Goal: Task Accomplishment & Management: Manage account settings

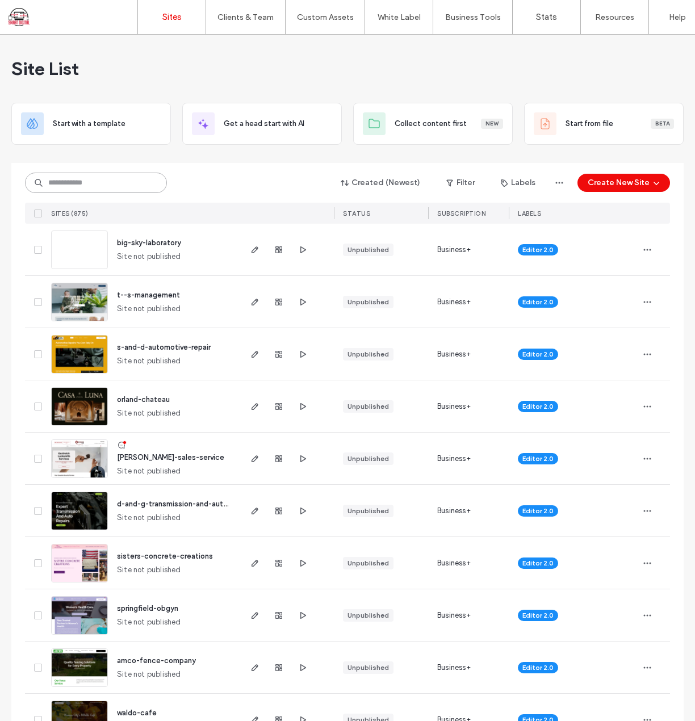
click at [106, 179] on input at bounding box center [96, 183] width 142 height 20
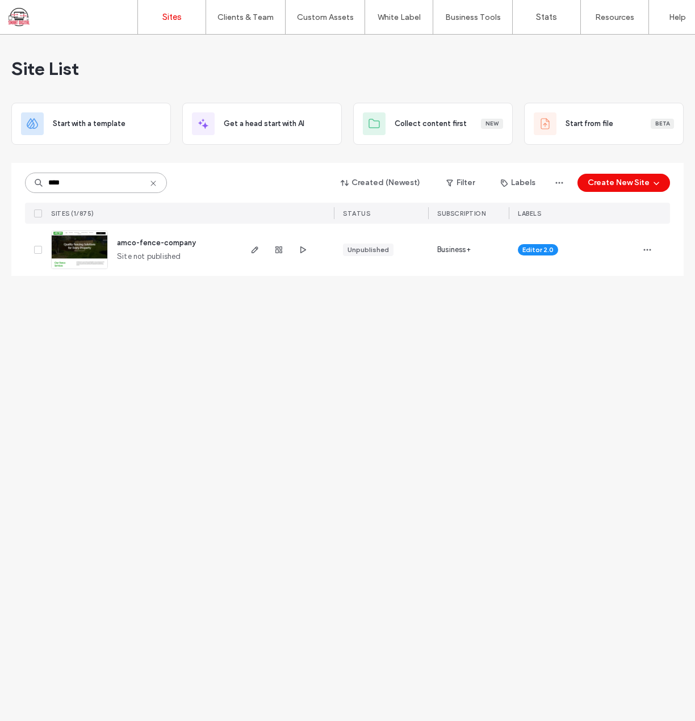
type input "****"
click at [166, 243] on span "amco-fence-company" at bounding box center [156, 242] width 79 height 9
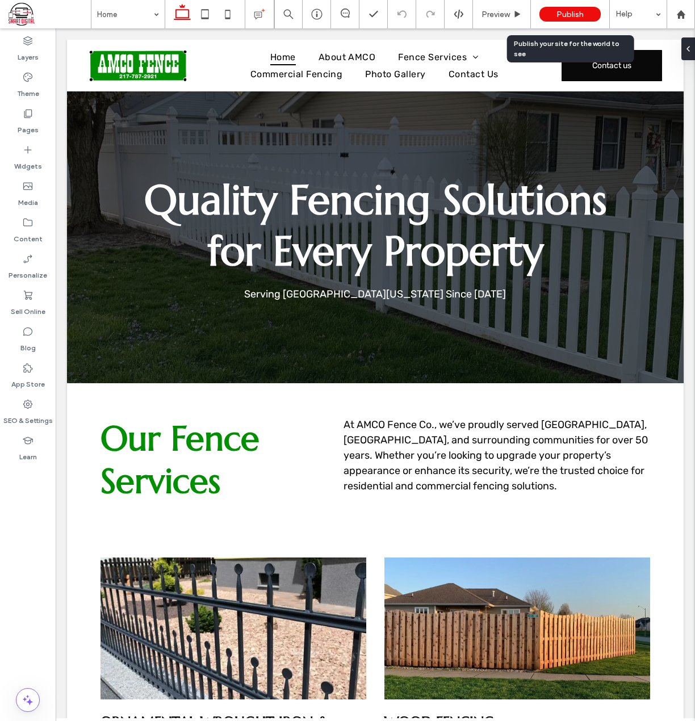
click at [588, 12] on div "Publish" at bounding box center [569, 14] width 61 height 15
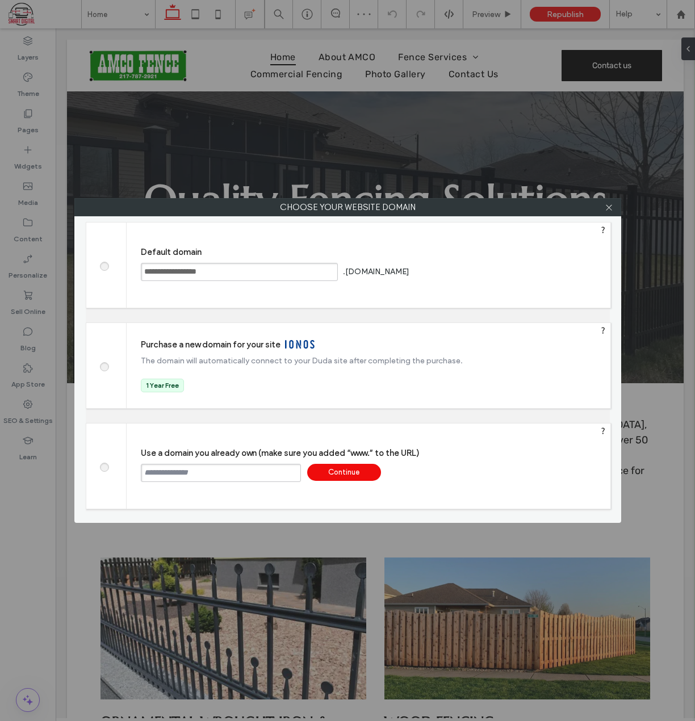
click at [280, 475] on input "text" at bounding box center [221, 473] width 160 height 18
paste input "**********"
type input "**********"
click at [345, 471] on div "Continue" at bounding box center [344, 472] width 74 height 17
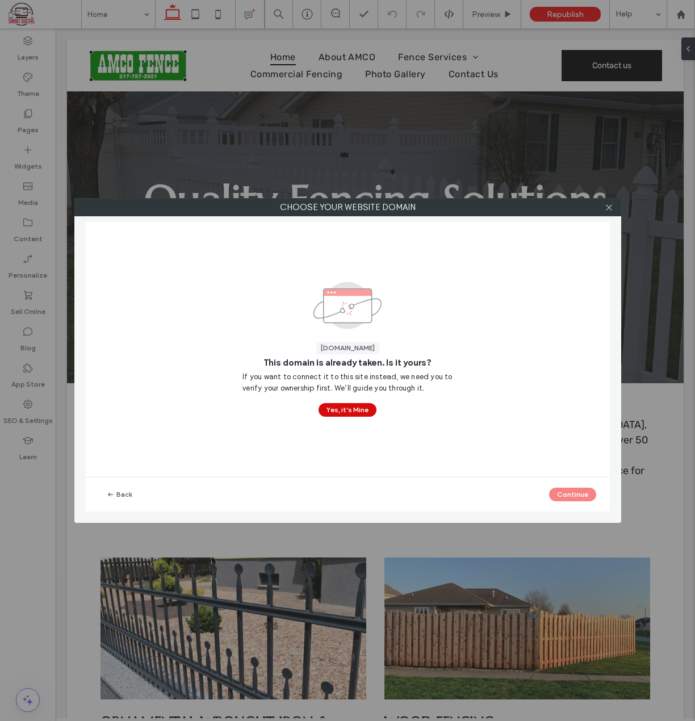
click at [337, 410] on button "Yes, it’s Mine" at bounding box center [347, 410] width 58 height 14
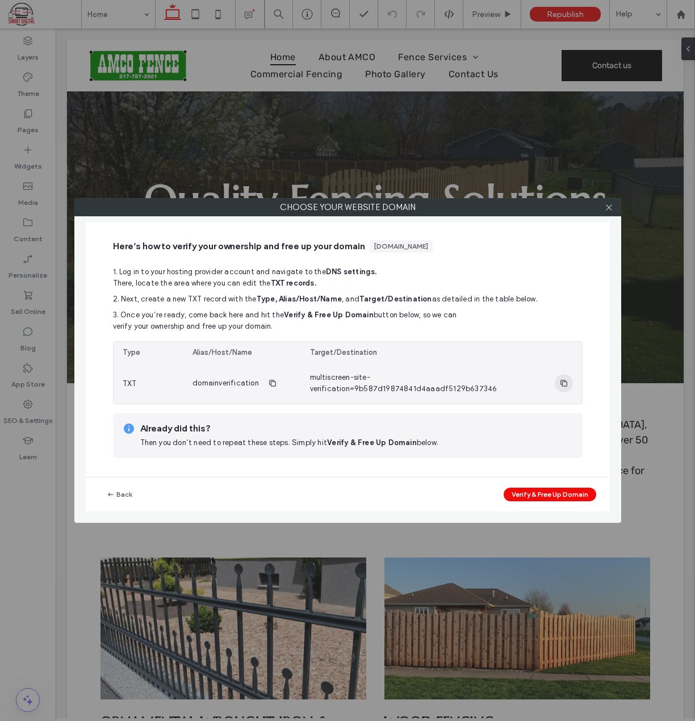
click at [562, 382] on icon "button" at bounding box center [563, 383] width 9 height 9
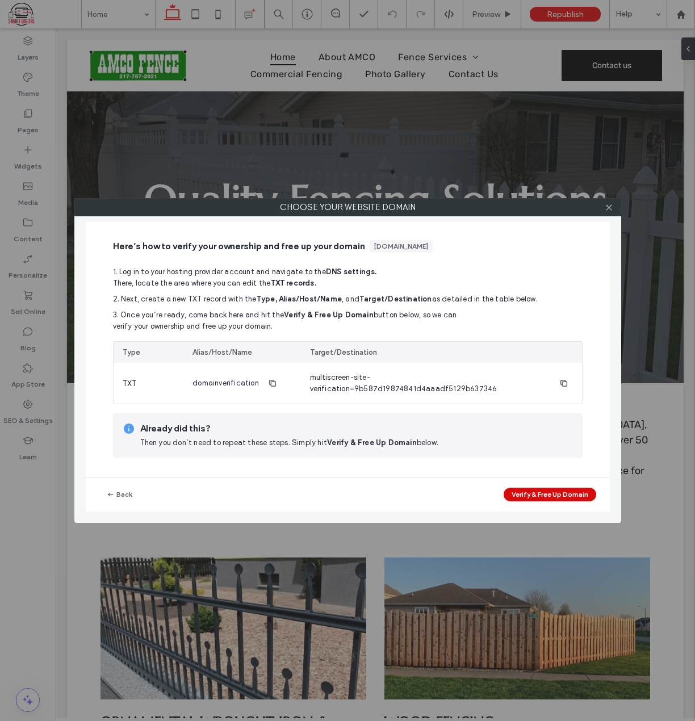
click at [529, 489] on button "Verify & Free Up Domain" at bounding box center [549, 495] width 93 height 14
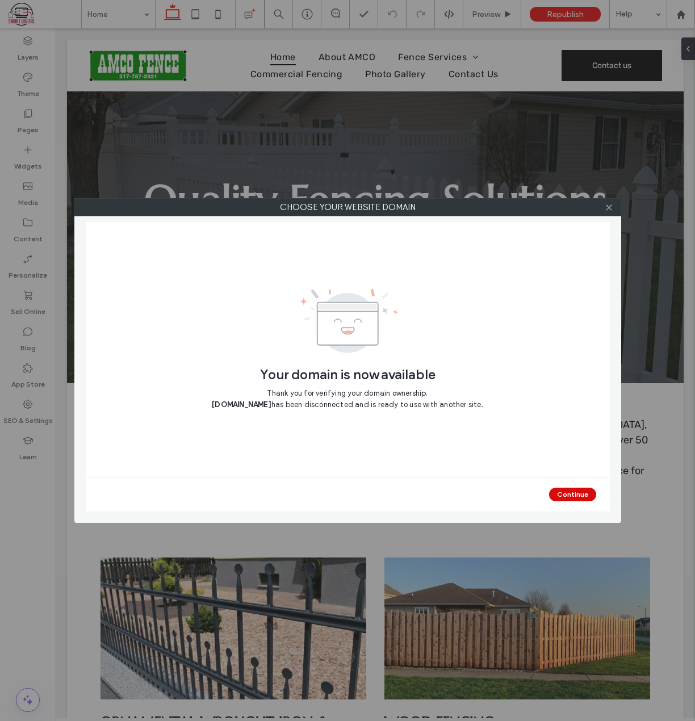
click at [577, 492] on button "Continue" at bounding box center [572, 495] width 47 height 14
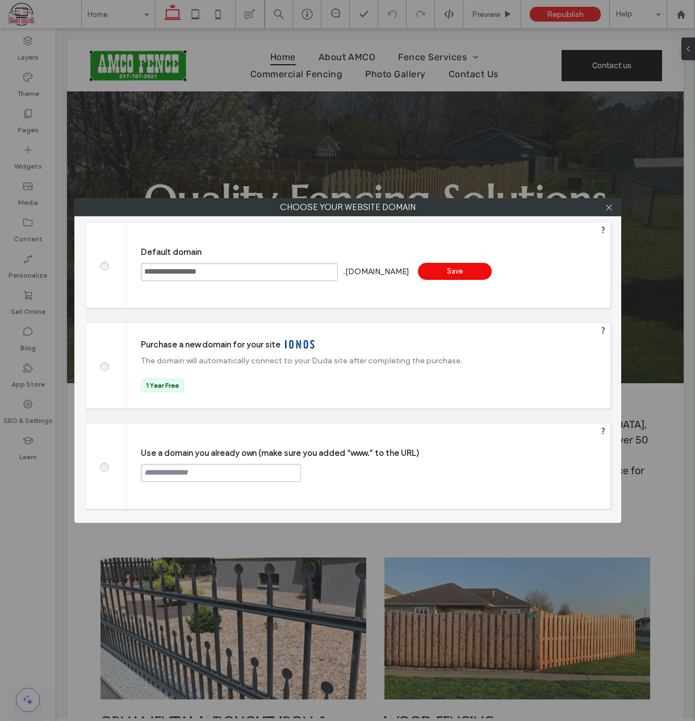
click at [207, 468] on input "text" at bounding box center [221, 473] width 160 height 18
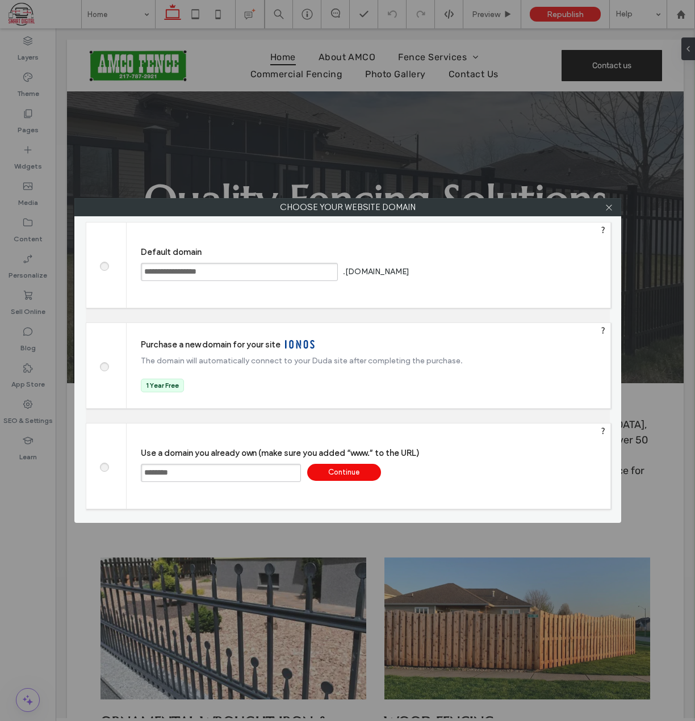
type input "**********"
click at [331, 478] on div "Continue" at bounding box center [344, 472] width 74 height 17
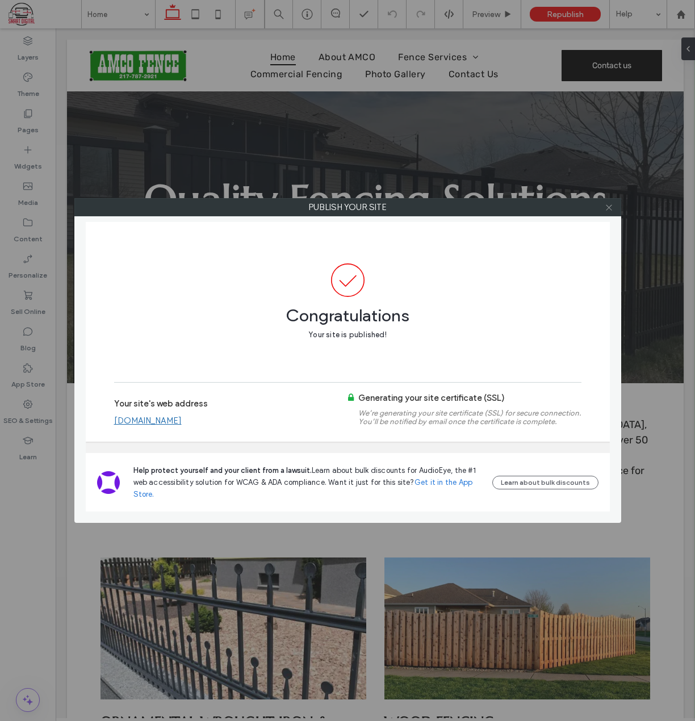
click at [610, 206] on icon at bounding box center [608, 207] width 9 height 9
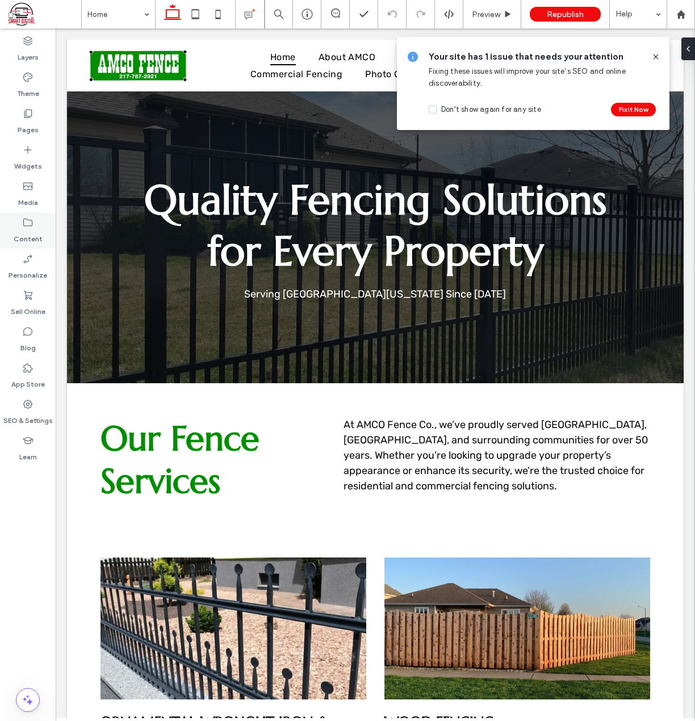
click at [25, 222] on icon at bounding box center [27, 222] width 11 height 11
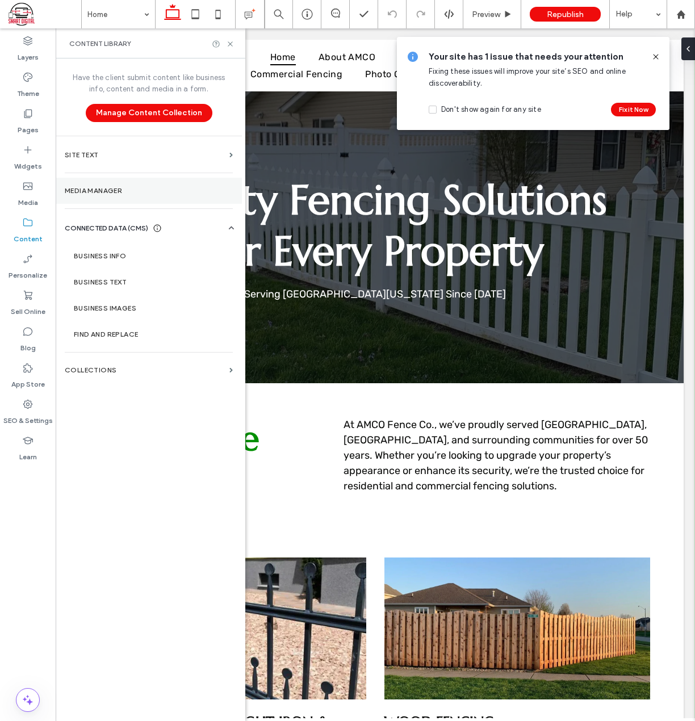
click at [90, 192] on label "Media Manager" at bounding box center [149, 191] width 168 height 8
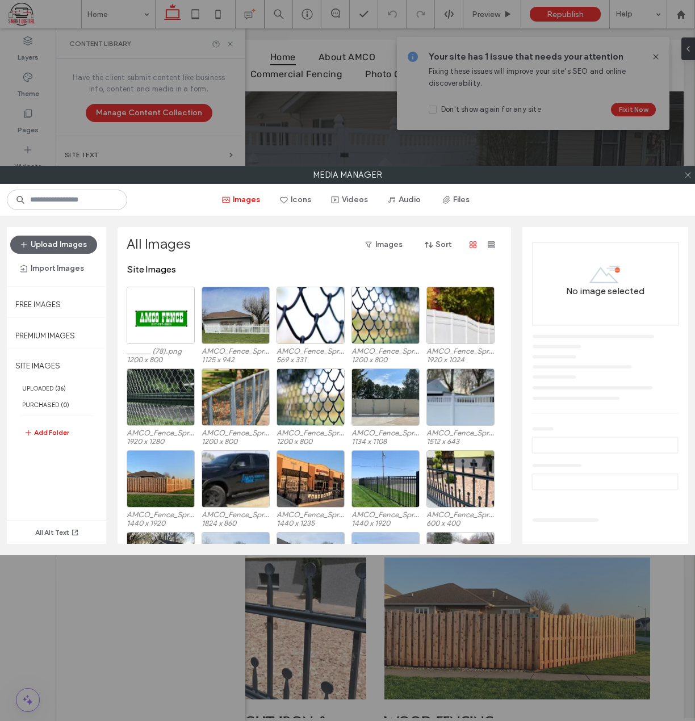
click at [688, 178] on icon at bounding box center [687, 175] width 9 height 9
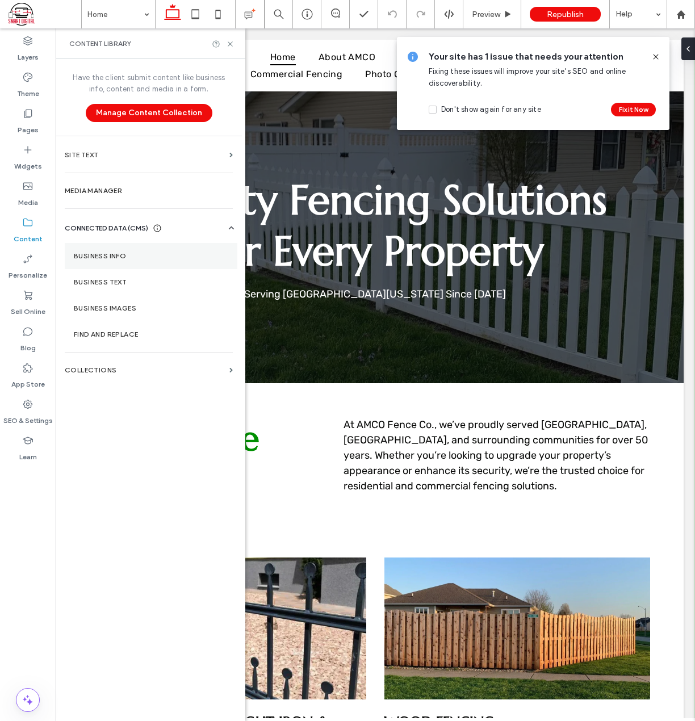
click at [98, 265] on section "Business Info" at bounding box center [151, 256] width 173 height 26
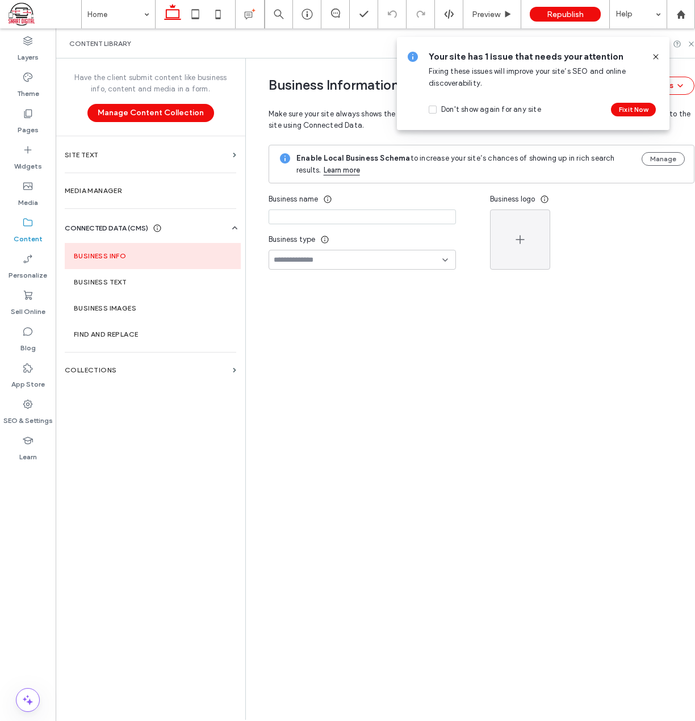
type input "**********"
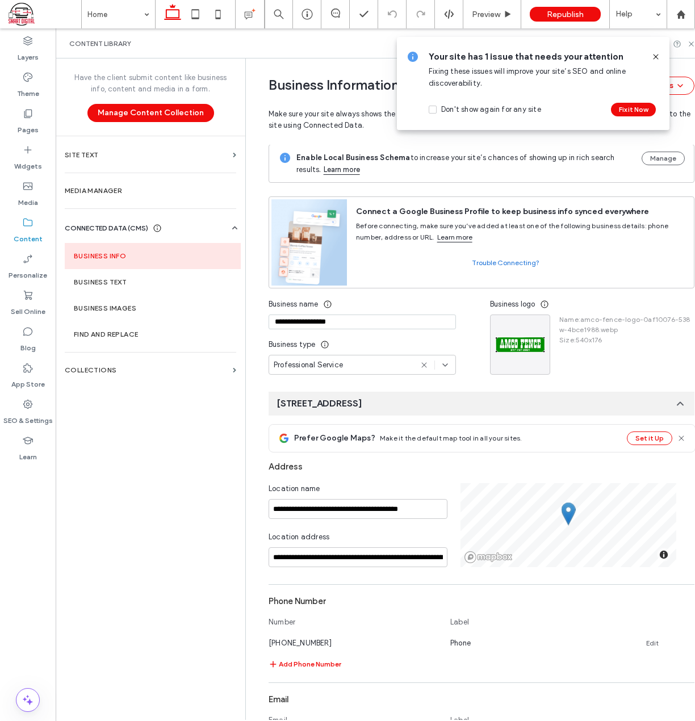
click at [636, 153] on div "Enable Local Business Schema to increase your site’s chances of showing up in r…" at bounding box center [481, 163] width 426 height 39
click at [649, 158] on button "Manage" at bounding box center [662, 159] width 43 height 14
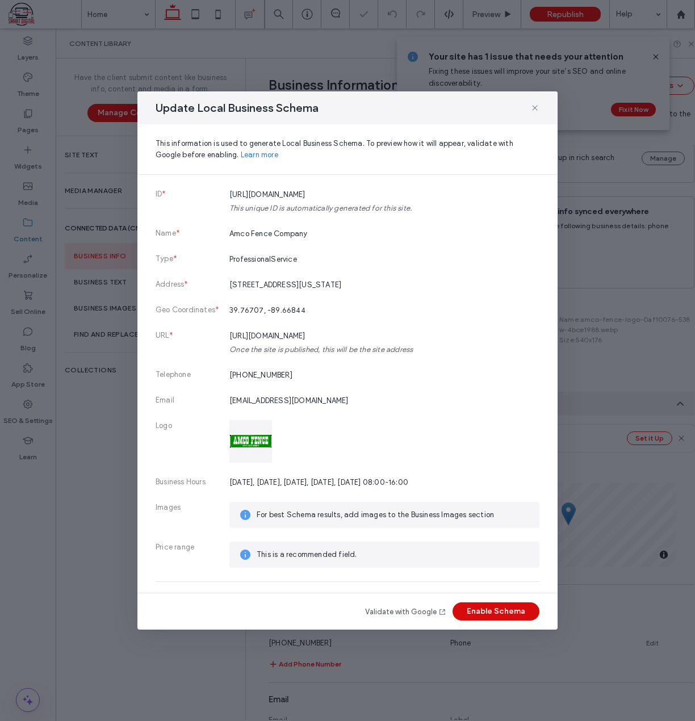
click at [475, 608] on button "Enable Schema" at bounding box center [495, 611] width 87 height 18
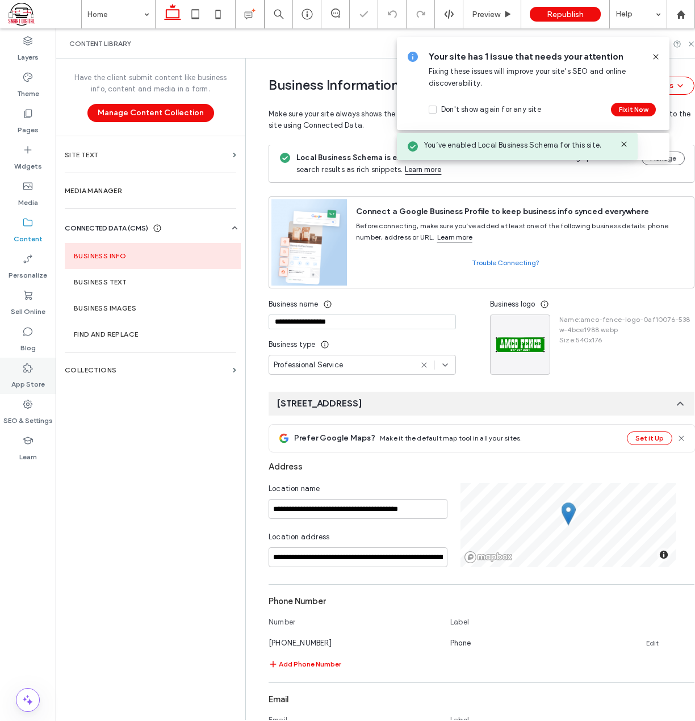
click at [26, 389] on label "App Store" at bounding box center [27, 381] width 33 height 16
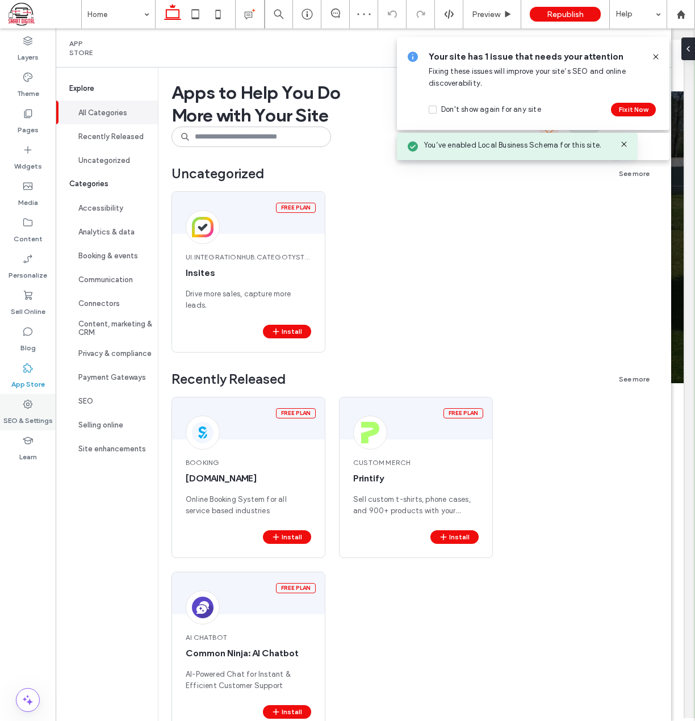
click at [28, 401] on icon at bounding box center [27, 403] width 11 height 11
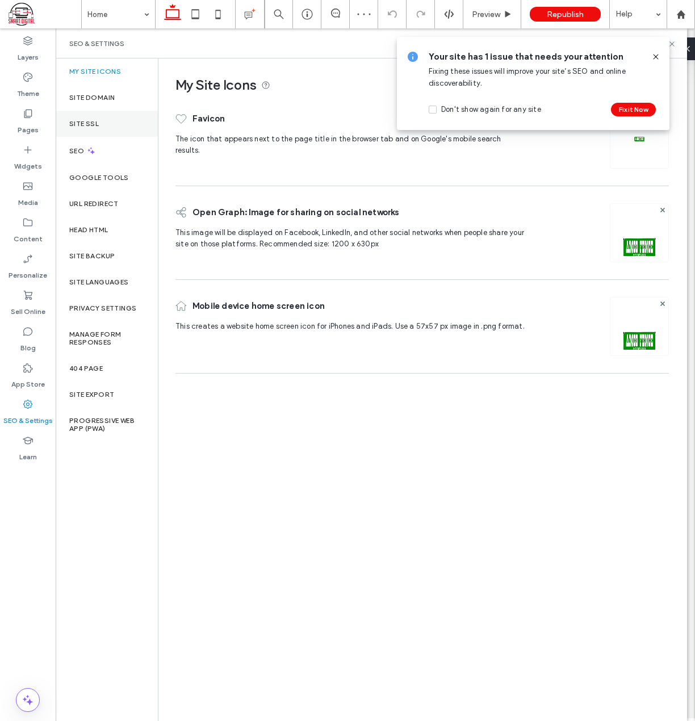
click at [89, 124] on label "Site SSL" at bounding box center [84, 124] width 30 height 8
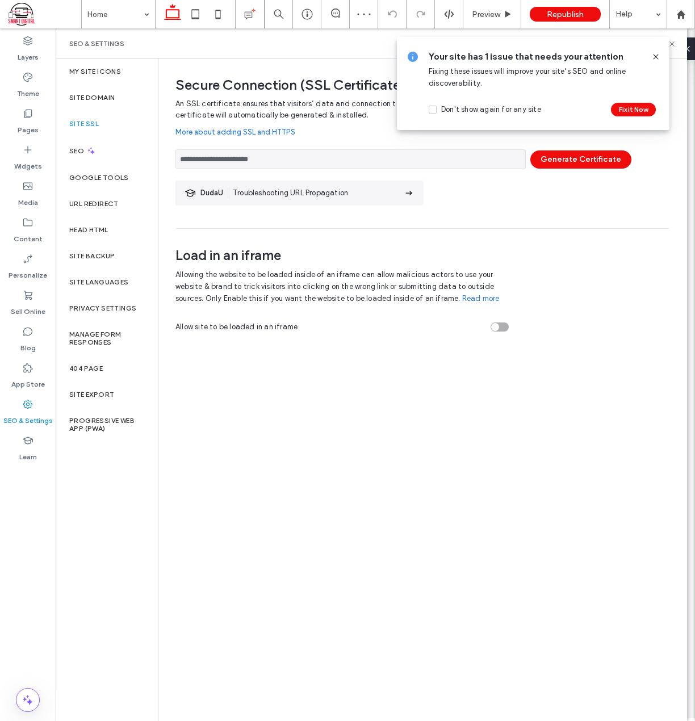
click at [653, 57] on icon at bounding box center [655, 56] width 9 height 9
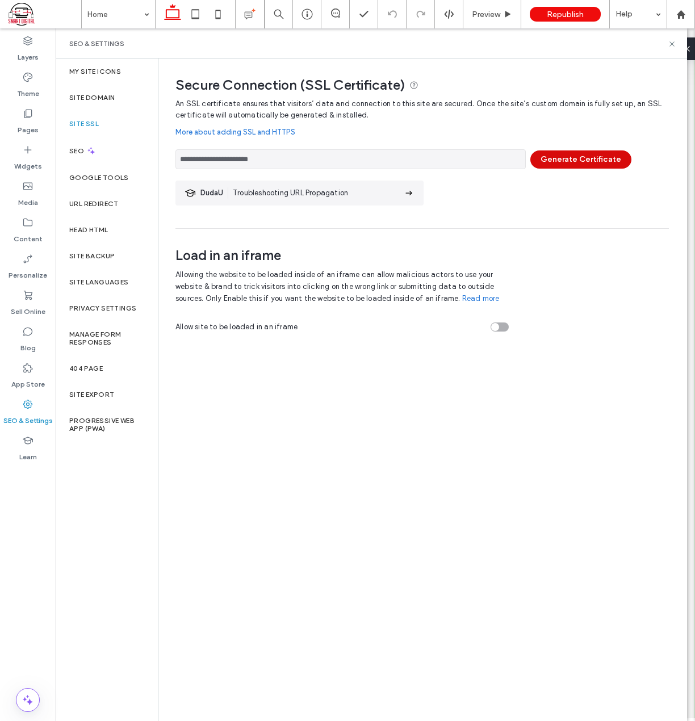
click at [579, 157] on button "Generate Certificate" at bounding box center [580, 159] width 101 height 18
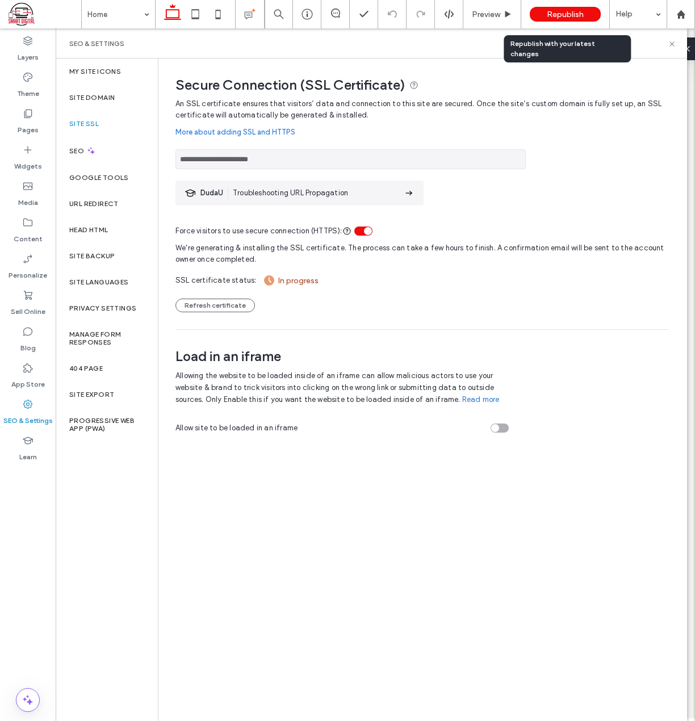
click at [573, 11] on span "Republish" at bounding box center [565, 15] width 37 height 10
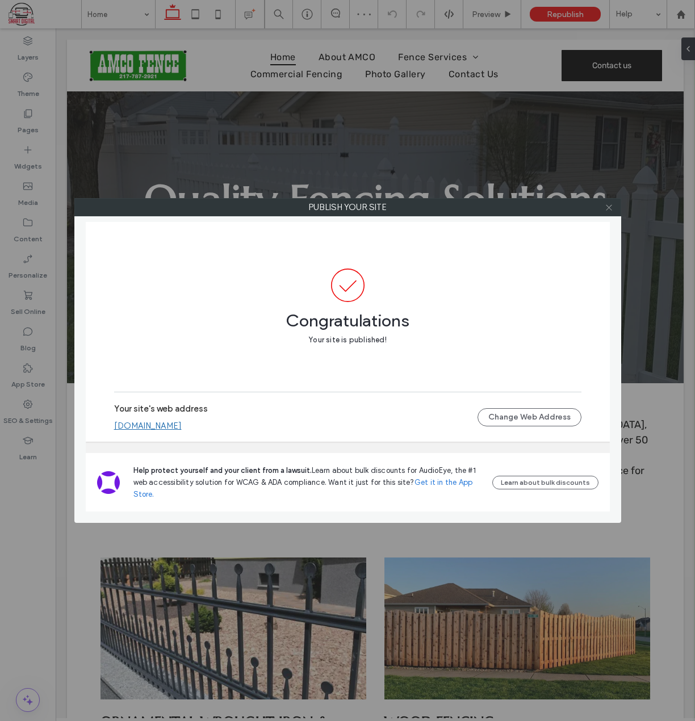
click at [606, 209] on icon at bounding box center [608, 207] width 9 height 9
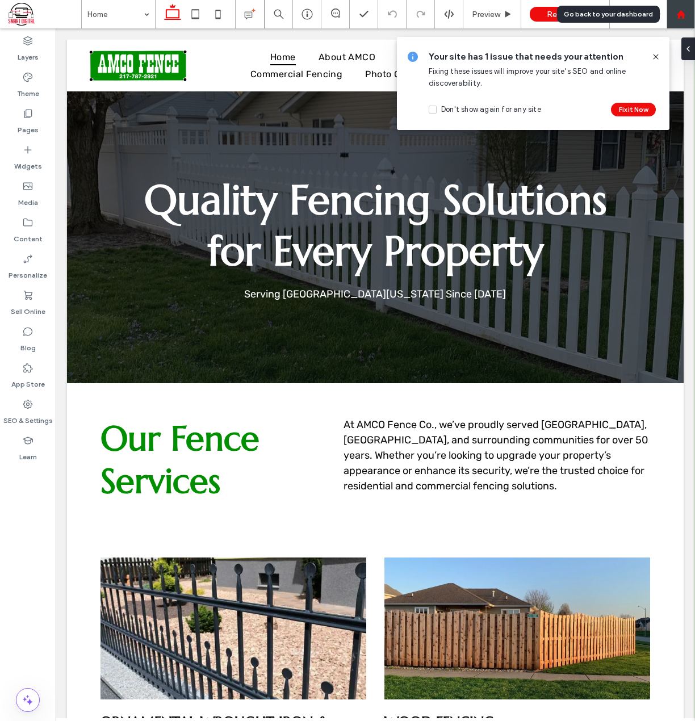
click at [685, 12] on icon at bounding box center [681, 15] width 10 height 10
